Goal: Use online tool/utility: Utilize a website feature to perform a specific function

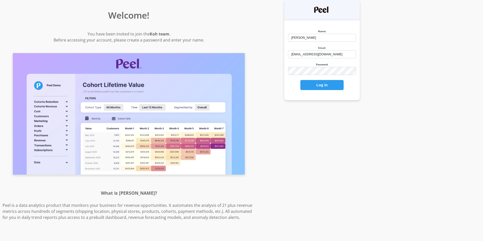
click at [315, 85] on button "Log in" at bounding box center [321, 85] width 43 height 10
click at [320, 83] on button "Log in" at bounding box center [321, 85] width 43 height 10
click at [322, 86] on button "Log in" at bounding box center [321, 85] width 43 height 10
click at [332, 140] on div "Name: Molly Email: mfeeney@koh.com Password: Log in" at bounding box center [321, 120] width 129 height 241
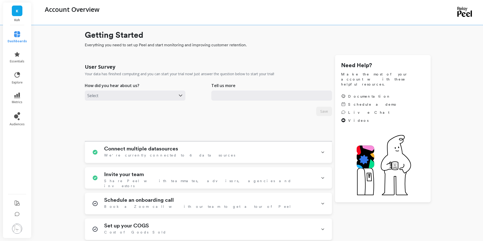
type input "mfeeney@koh.com"
click at [16, 39] on span "dashboards" at bounding box center [17, 41] width 19 height 4
click at [264, 37] on h1 "Getting Started" at bounding box center [258, 35] width 346 height 12
click at [20, 56] on link "essentials" at bounding box center [17, 57] width 19 height 12
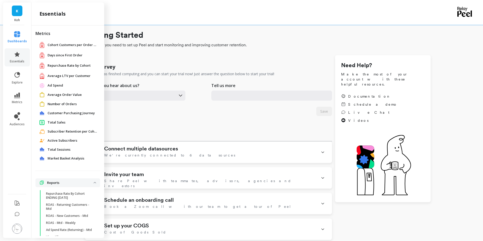
scroll to position [12, 0]
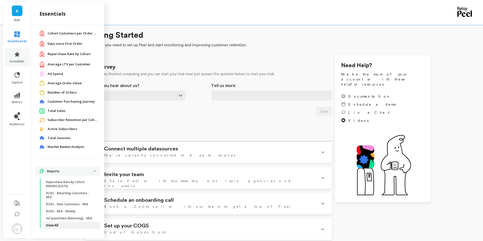
click at [55, 227] on p "View All" at bounding box center [52, 225] width 12 height 4
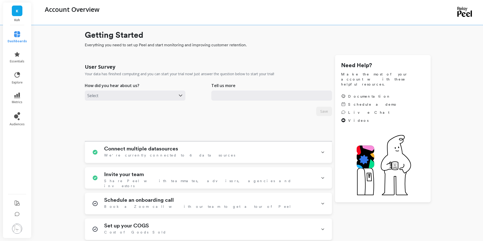
scroll to position [0, 0]
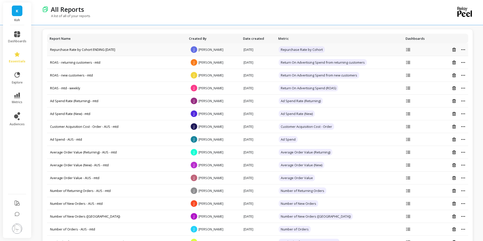
click at [462, 50] on icon at bounding box center [463, 49] width 4 height 1
click at [17, 95] on icon at bounding box center [17, 96] width 6 height 6
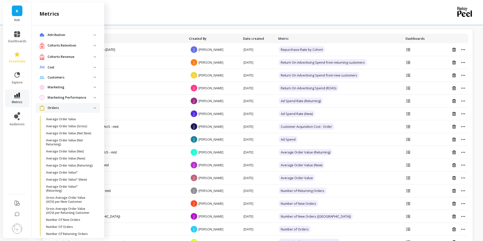
click at [19, 100] on span "metrics" at bounding box center [17, 102] width 11 height 4
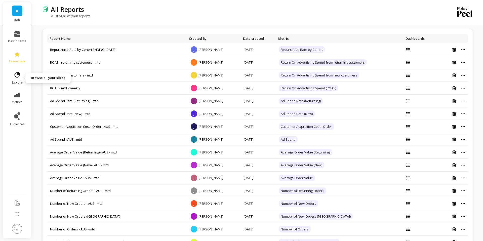
click at [18, 78] on link "explore" at bounding box center [17, 77] width 18 height 13
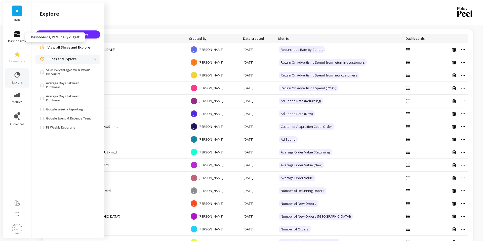
click at [15, 35] on icon at bounding box center [17, 34] width 6 height 6
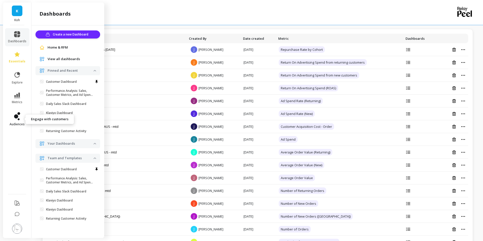
click at [24, 120] on link "audiences" at bounding box center [17, 119] width 18 height 14
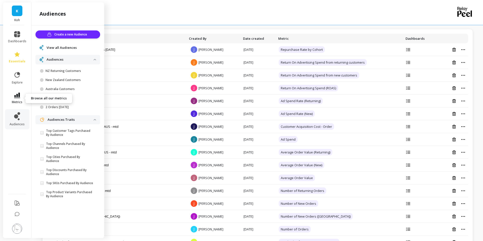
click at [20, 98] on link "metrics" at bounding box center [17, 99] width 18 height 12
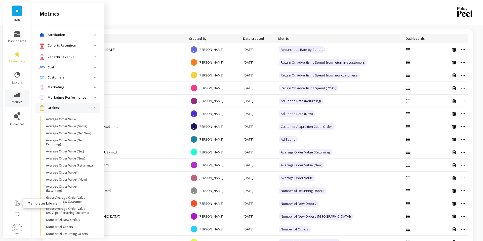
click at [14, 202] on icon at bounding box center [17, 203] width 6 height 6
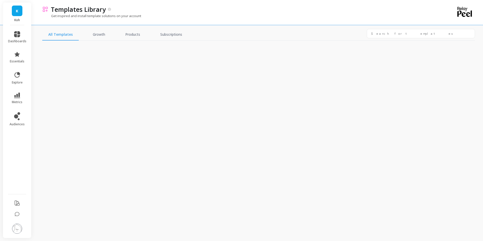
click at [167, 18] on div "Get inspired and install template solutions on your account" at bounding box center [236, 19] width 389 height 10
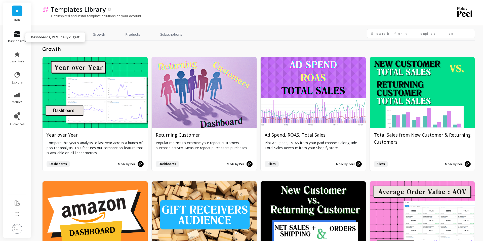
click at [18, 32] on icon at bounding box center [17, 34] width 6 height 6
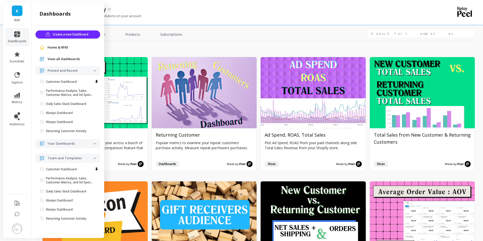
click at [162, 17] on div "Get inspired and install template solutions on your account" at bounding box center [236, 19] width 389 height 10
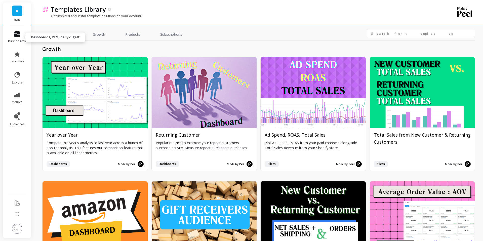
click at [22, 34] on link "dashboards" at bounding box center [17, 37] width 18 height 12
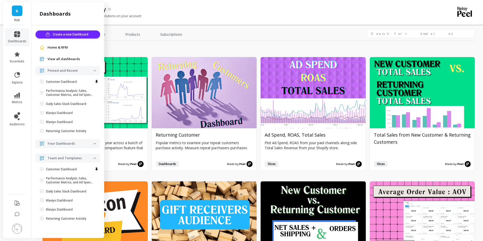
click at [12, 148] on ul "dashboards essentials explore metrics audiences" at bounding box center [17, 108] width 28 height 160
click at [20, 71] on icon at bounding box center [17, 74] width 7 height 7
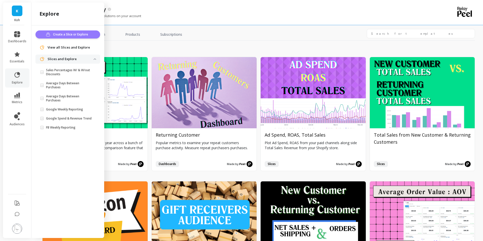
click at [69, 35] on span "Create a Slice or Explore" at bounding box center [71, 34] width 36 height 5
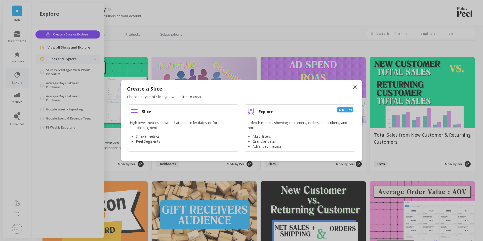
click at [355, 86] on icon at bounding box center [355, 87] width 6 height 6
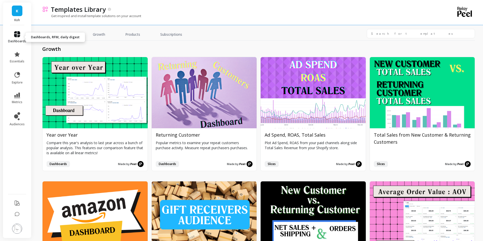
click at [18, 39] on span "dashboards" at bounding box center [17, 41] width 18 height 4
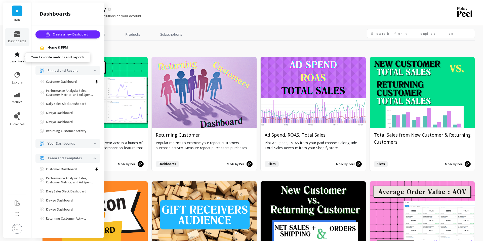
click at [16, 59] on span "essentials" at bounding box center [17, 61] width 15 height 4
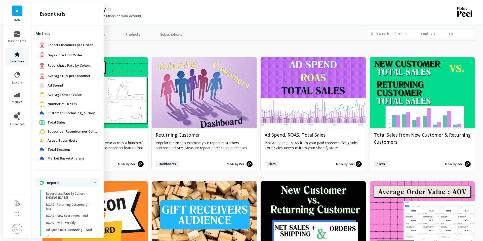
scroll to position [12, 0]
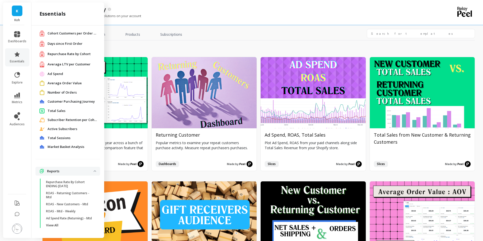
click at [19, 229] on img at bounding box center [17, 229] width 10 height 10
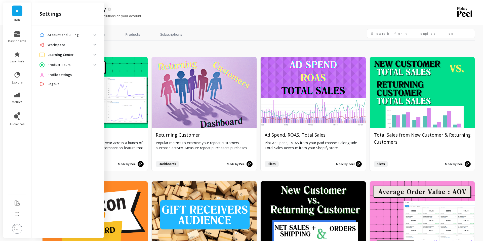
scroll to position [0, 0]
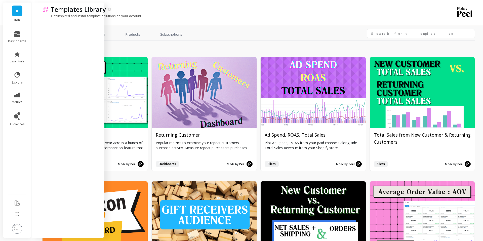
click at [179, 11] on div "Templates Library" at bounding box center [239, 9] width 383 height 9
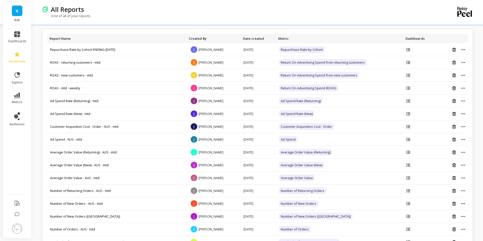
click at [89, 8] on div "All Reports" at bounding box center [239, 9] width 383 height 9
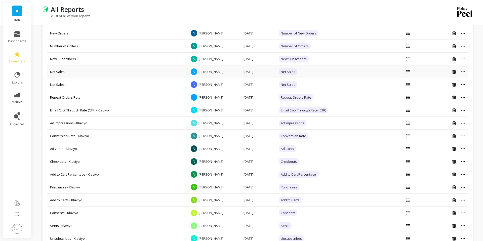
scroll to position [301, 0]
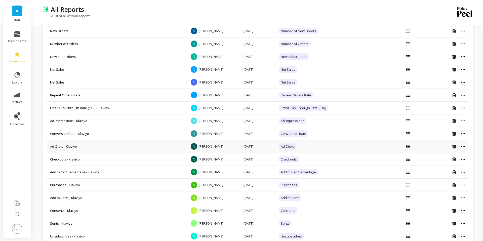
click at [463, 146] on icon at bounding box center [463, 146] width 4 height 1
click at [446, 163] on button "Create a copy" at bounding box center [448, 162] width 44 height 8
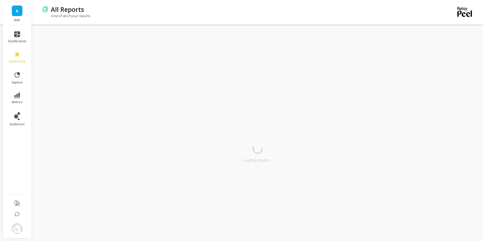
scroll to position [0, 0]
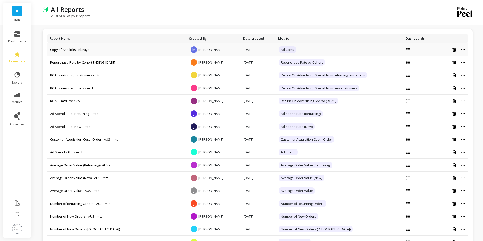
click at [464, 50] on icon at bounding box center [463, 49] width 4 height 1
click at [67, 45] on td "Copy of Ad Clicks - Klaviyo" at bounding box center [116, 49] width 139 height 13
click at [74, 49] on link "Copy of Ad Clicks - Klaviyo" at bounding box center [69, 49] width 39 height 5
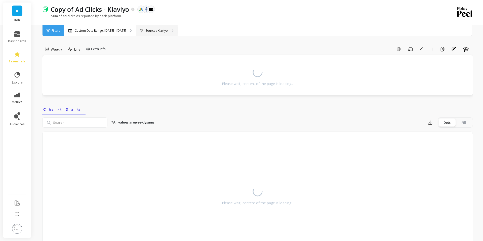
click at [168, 30] on div "Source : Klaviyo" at bounding box center [156, 30] width 41 height 11
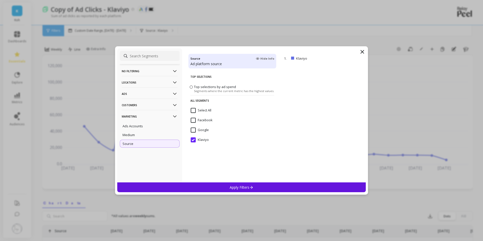
click at [365, 51] on icon at bounding box center [362, 52] width 6 height 6
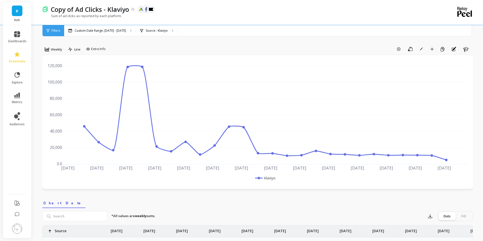
click at [55, 31] on span "Filters" at bounding box center [56, 31] width 9 height 4
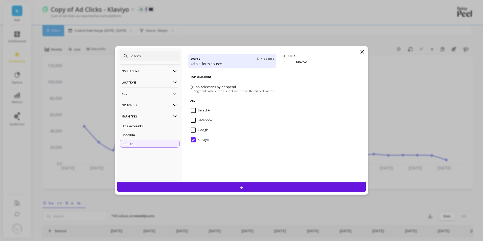
click at [177, 70] on filtering-icon at bounding box center [175, 71] width 6 height 6
click at [158, 149] on div "Medium" at bounding box center [150, 148] width 60 height 8
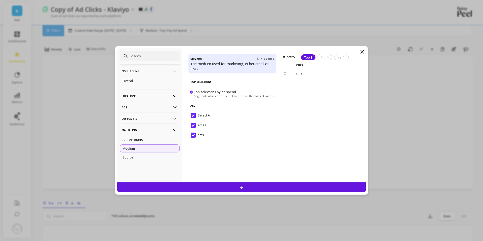
click at [175, 129] on icon at bounding box center [175, 130] width 6 height 6
click at [176, 116] on icon at bounding box center [175, 119] width 6 height 6
click at [174, 106] on icon at bounding box center [175, 108] width 6 height 6
click at [174, 94] on icon at bounding box center [175, 96] width 6 height 6
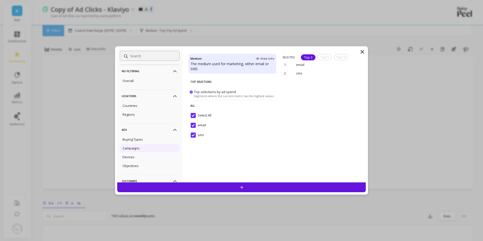
scroll to position [72, 0]
click at [362, 53] on icon at bounding box center [362, 52] width 6 height 6
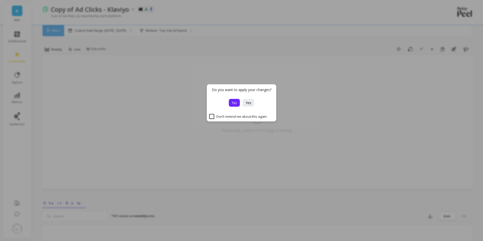
click at [233, 102] on span "No" at bounding box center [234, 102] width 5 height 5
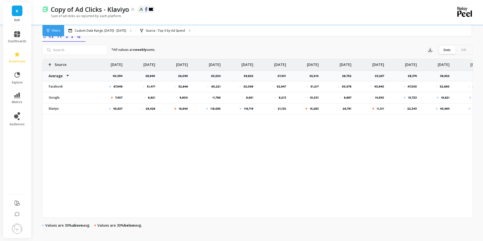
scroll to position [0, 0]
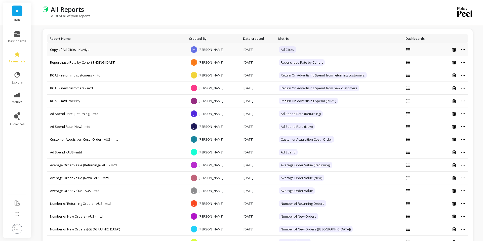
click at [462, 48] on div at bounding box center [451, 50] width 27 height 4
click at [464, 50] on icon at bounding box center [463, 49] width 4 height 1
click at [453, 50] on icon at bounding box center [454, 50] width 4 height 4
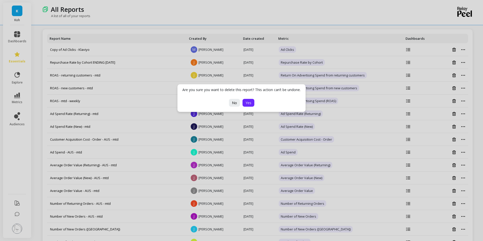
click at [246, 101] on span "Yes" at bounding box center [248, 102] width 6 height 5
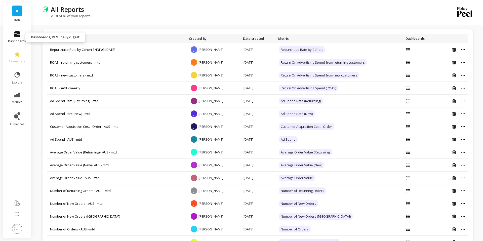
click at [15, 36] on icon at bounding box center [17, 34] width 6 height 6
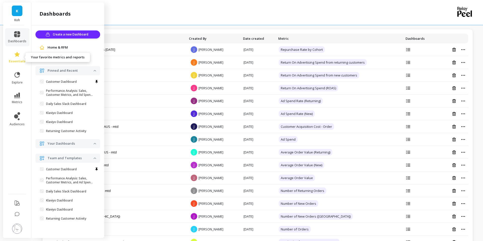
click at [20, 57] on icon at bounding box center [17, 54] width 6 height 6
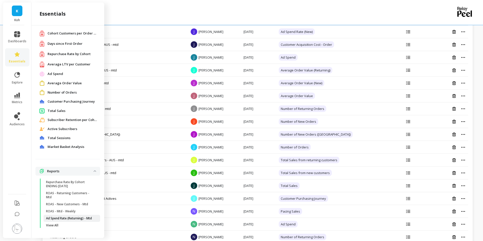
scroll to position [102, 0]
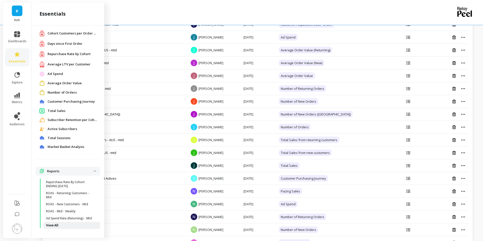
click at [55, 225] on p "View All" at bounding box center [52, 225] width 12 height 4
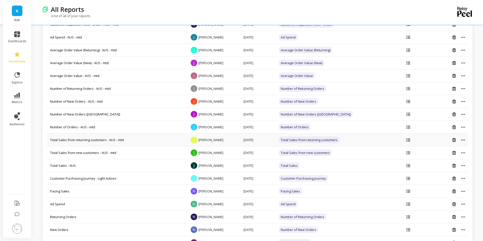
scroll to position [0, 0]
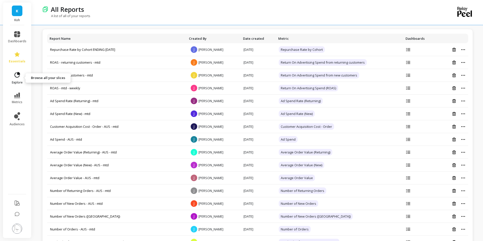
click at [20, 76] on icon at bounding box center [17, 74] width 7 height 7
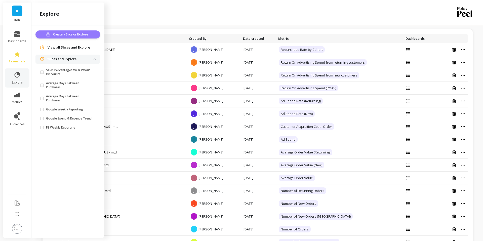
click at [67, 35] on span "Create a Slice or Explore" at bounding box center [71, 34] width 36 height 5
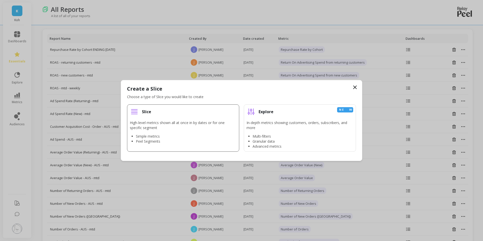
click at [162, 127] on p "High-level metrics shown all at once in by dates or for one specific segment" at bounding box center [183, 125] width 107 height 10
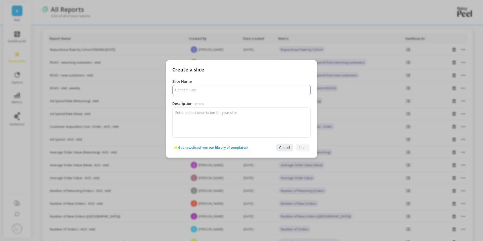
click at [214, 91] on input "Slice Name" at bounding box center [241, 90] width 138 height 10
click at [178, 91] on input "Slice Name" at bounding box center [241, 90] width 138 height 10
click at [231, 87] on input "Slice Name" at bounding box center [241, 90] width 138 height 10
type input "Lifecycle Traffic"
click at [299, 145] on span "Save" at bounding box center [302, 147] width 8 height 5
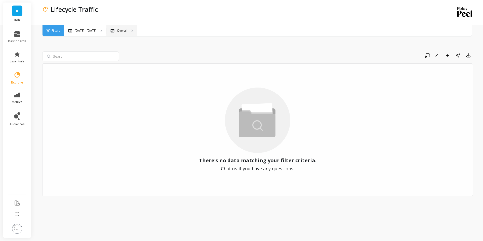
click at [126, 32] on div "Overall" at bounding box center [121, 30] width 31 height 11
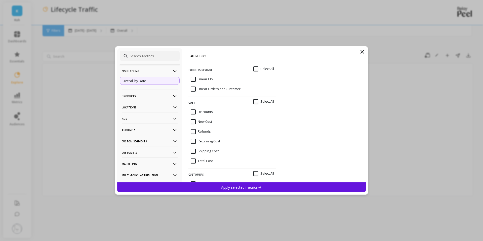
click at [147, 55] on input at bounding box center [150, 56] width 60 height 10
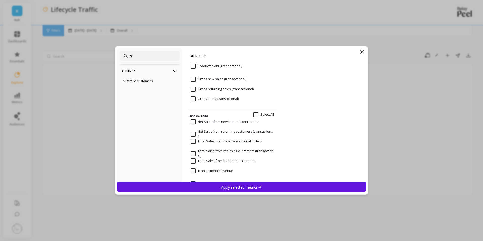
type input "t"
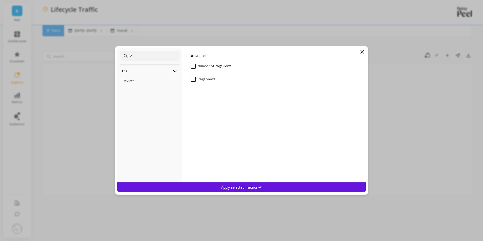
type input "v"
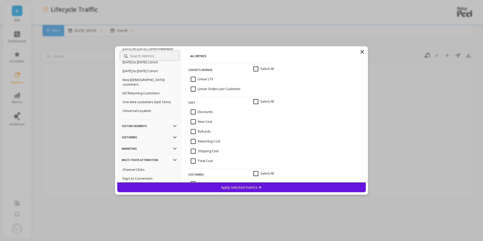
scroll to position [319, 0]
click at [175, 138] on icon at bounding box center [175, 139] width 4 height 2
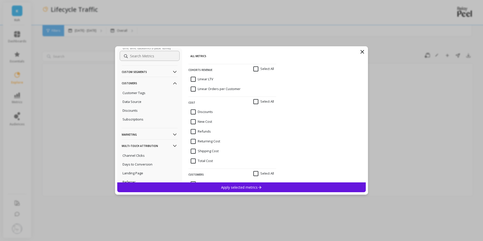
scroll to position [375, 0]
click at [174, 133] on icon at bounding box center [175, 134] width 4 height 2
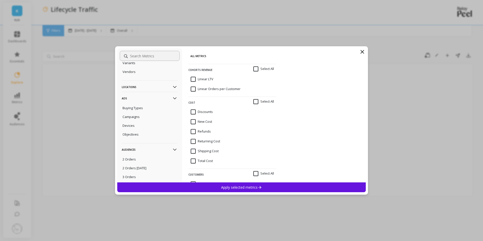
click at [177, 89] on icon at bounding box center [175, 87] width 6 height 6
click at [132, 106] on p "Countries" at bounding box center [129, 105] width 15 height 5
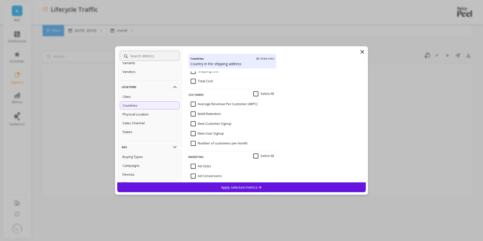
scroll to position [100, 0]
click at [192, 124] on input "New Customer Signup" at bounding box center [211, 123] width 41 height 5
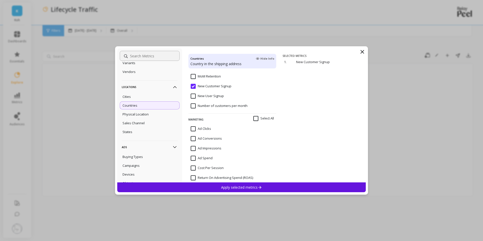
scroll to position [138, 0]
click at [193, 86] on input "New Customer Signup" at bounding box center [211, 86] width 41 height 5
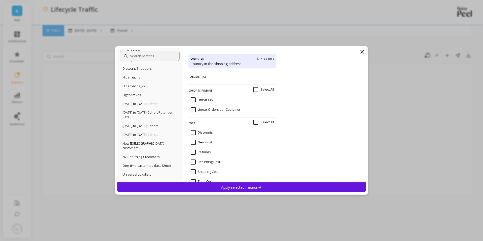
scroll to position [327, 0]
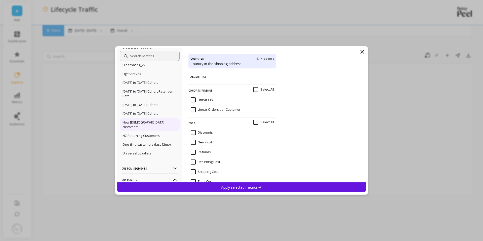
click at [141, 121] on p "New [DEMOGRAPHIC_DATA] customers" at bounding box center [149, 124] width 54 height 9
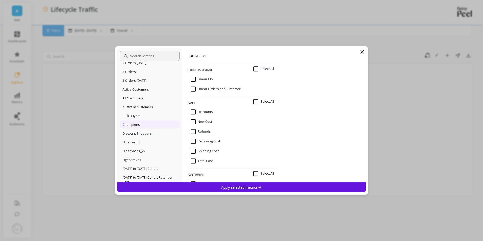
scroll to position [240, 0]
click at [143, 99] on p "All Customers" at bounding box center [132, 98] width 21 height 5
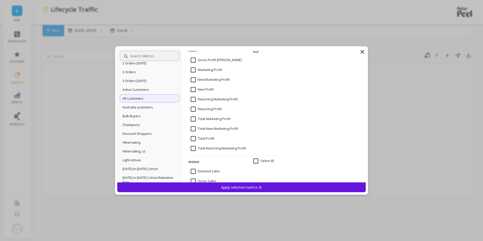
scroll to position [496, 0]
click at [364, 52] on icon at bounding box center [362, 52] width 6 height 6
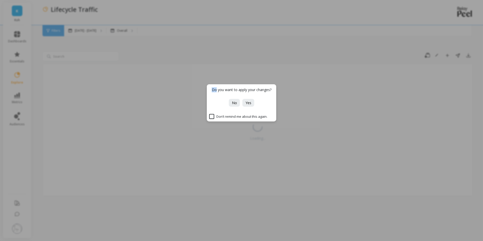
click at [364, 52] on div "Do you want to apply your changes? No Yes Don’t remind me about this again." at bounding box center [241, 120] width 483 height 241
click at [229, 102] on button "No" at bounding box center [234, 103] width 11 height 8
click at [235, 104] on span "No" at bounding box center [234, 102] width 5 height 5
